Goal: Check status: Check status

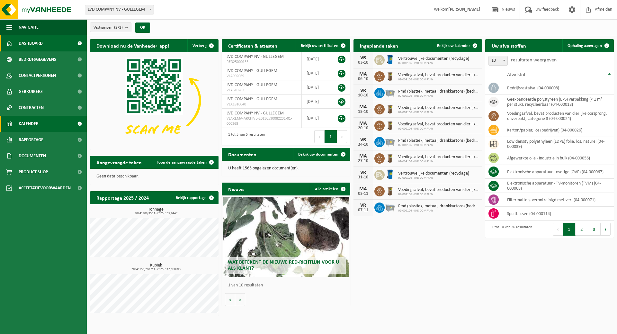
click at [47, 122] on link "Kalender" at bounding box center [43, 124] width 87 height 16
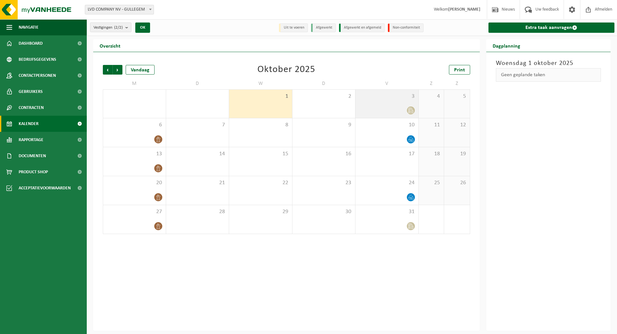
click at [398, 108] on div at bounding box center [387, 110] width 57 height 9
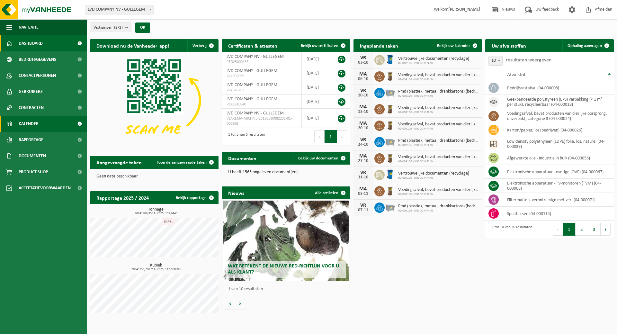
click at [37, 125] on span "Kalender" at bounding box center [29, 124] width 20 height 16
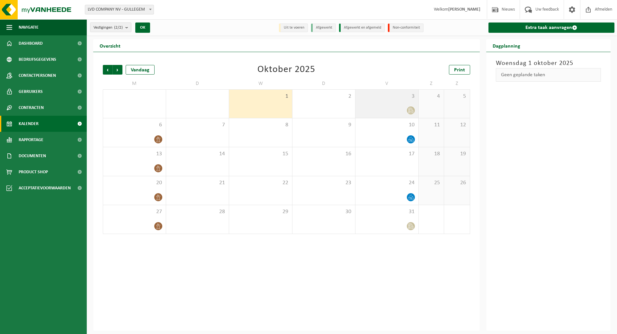
click at [395, 107] on div at bounding box center [387, 110] width 57 height 9
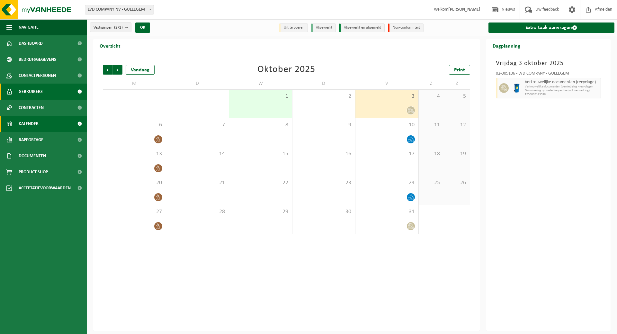
click at [45, 89] on link "Gebruikers" at bounding box center [43, 92] width 87 height 16
